Goal: Transaction & Acquisition: Purchase product/service

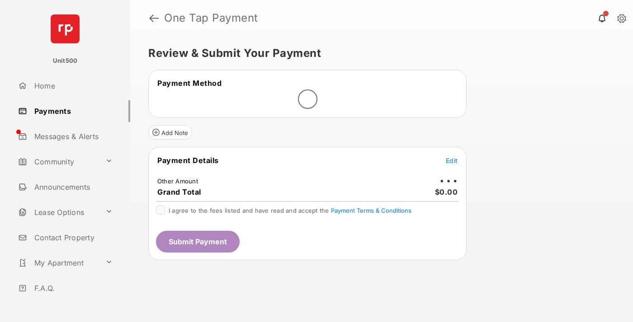
click at [452, 161] on span "Edit" at bounding box center [452, 161] width 12 height 8
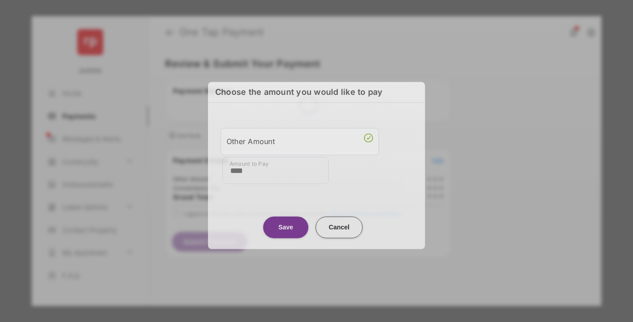
type input "****"
click at [286, 224] on button "Save" at bounding box center [285, 228] width 45 height 22
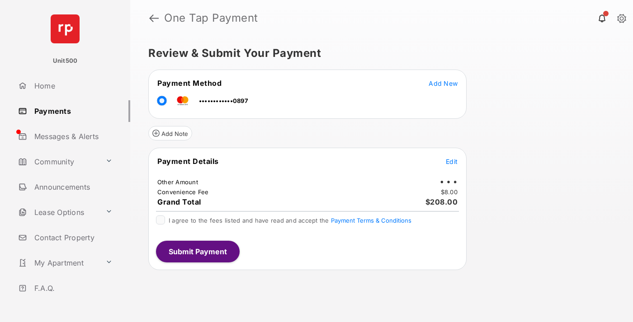
click at [452, 161] on span "Edit" at bounding box center [452, 162] width 12 height 8
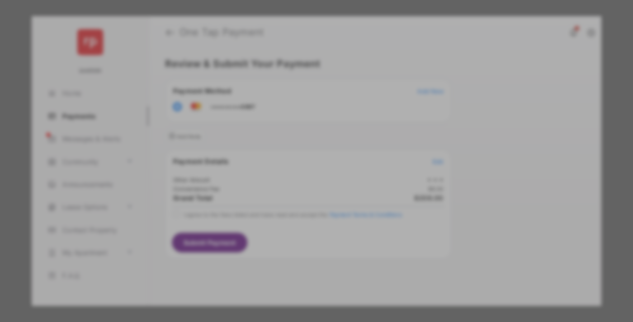
click at [286, 234] on button "Save" at bounding box center [285, 239] width 45 height 22
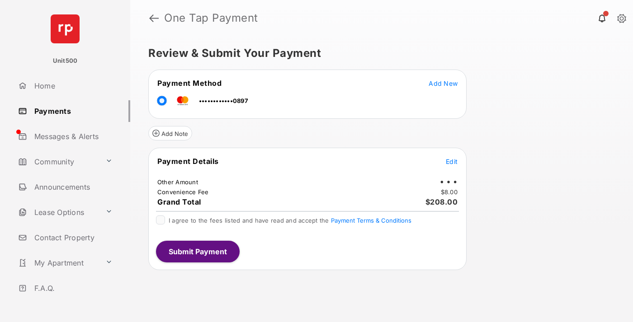
click at [197, 251] on button "Submit Payment" at bounding box center [198, 252] width 84 height 22
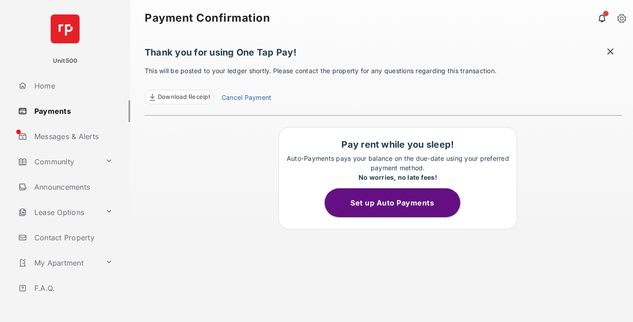
click at [610, 52] on span at bounding box center [610, 52] width 9 height 11
